Goal: Browse casually

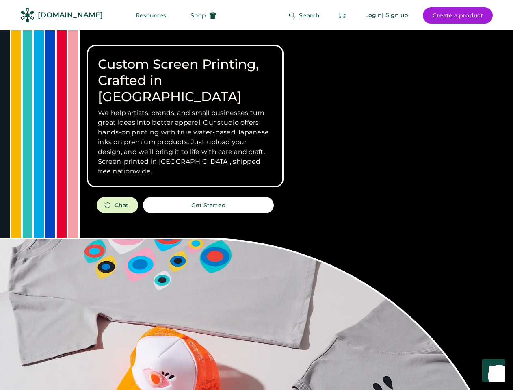
click at [256, 195] on div "Custom Screen Printing, Crafted in [GEOGRAPHIC_DATA] We help artists, brands, a…" at bounding box center [256, 288] width 513 height 516
click at [256, 210] on div "Custom Screen Printing, Crafted in [GEOGRAPHIC_DATA] We help artists, brands, a…" at bounding box center [256, 288] width 513 height 516
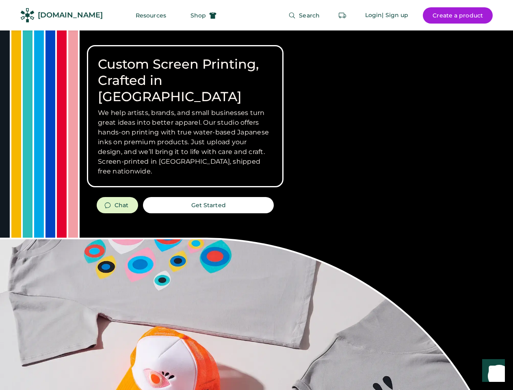
click at [256, 210] on div "Custom Screen Printing, Crafted in [GEOGRAPHIC_DATA] We help artists, brands, a…" at bounding box center [256, 288] width 513 height 516
click at [185, 116] on h3 "We help artists, brands, and small businesses turn great ideas into better appa…" at bounding box center [185, 142] width 175 height 68
click at [185, 108] on h3 "We help artists, brands, and small businesses turn great ideas into better appa…" at bounding box center [185, 142] width 175 height 68
click at [185, 72] on h1 "Custom Screen Printing, Crafted in [GEOGRAPHIC_DATA]" at bounding box center [185, 80] width 175 height 49
